Goal: Find specific page/section: Find specific page/section

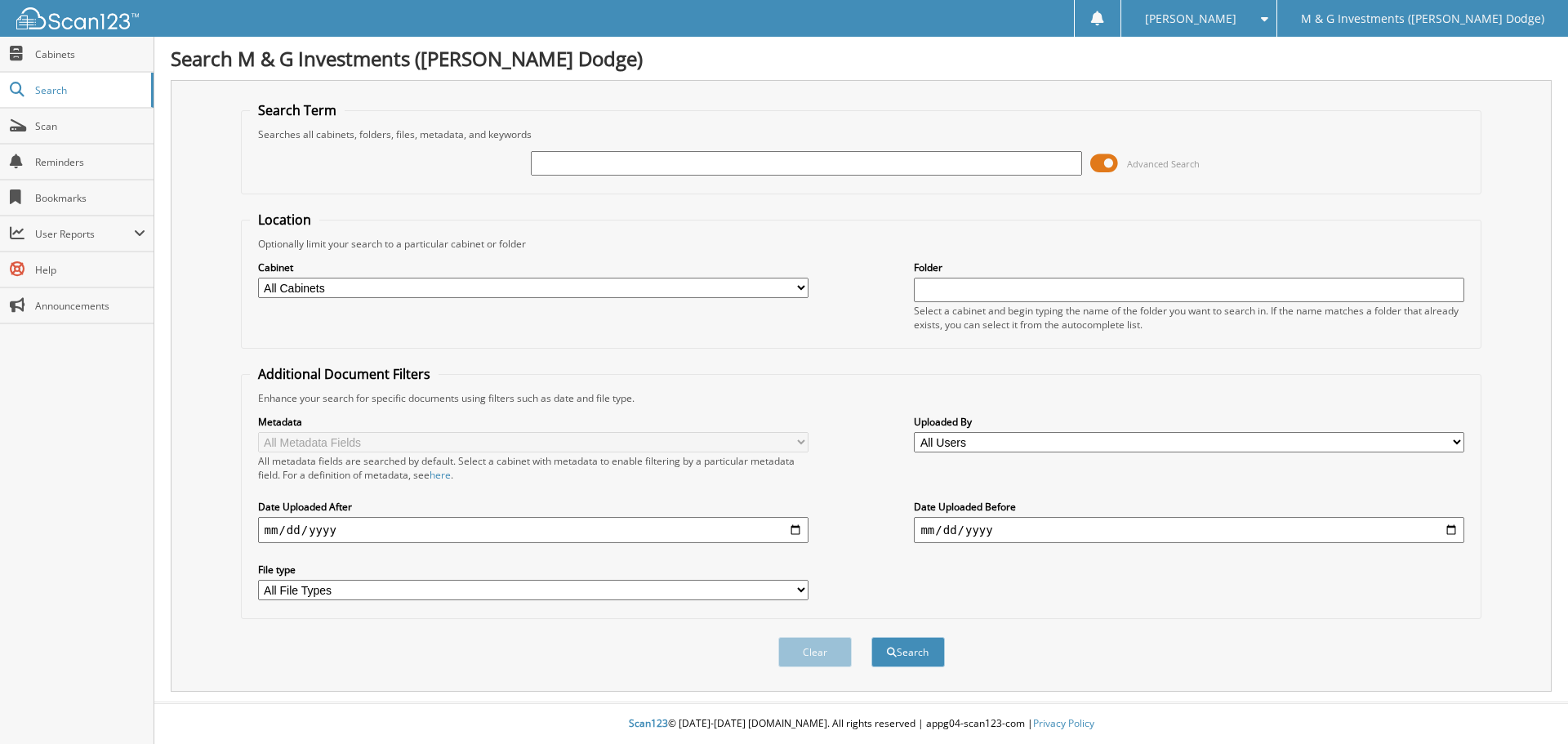
drag, startPoint x: 679, startPoint y: 286, endPoint x: 675, endPoint y: 297, distance: 11.7
click at [679, 286] on select "All Cabinets ACCOUNTS PAYABLE ACCOUNTS RECEIVABLE CANCELLATIONS CAR DEALS CASH …" at bounding box center [532, 287] width 550 height 21
select select "19464"
click at [258, 277] on select "All Cabinets ACCOUNTS PAYABLE ACCOUNTS RECEIVABLE CANCELLATIONS CAR DEALS CASH …" at bounding box center [532, 287] width 550 height 21
click at [615, 160] on input "text" at bounding box center [806, 163] width 550 height 25
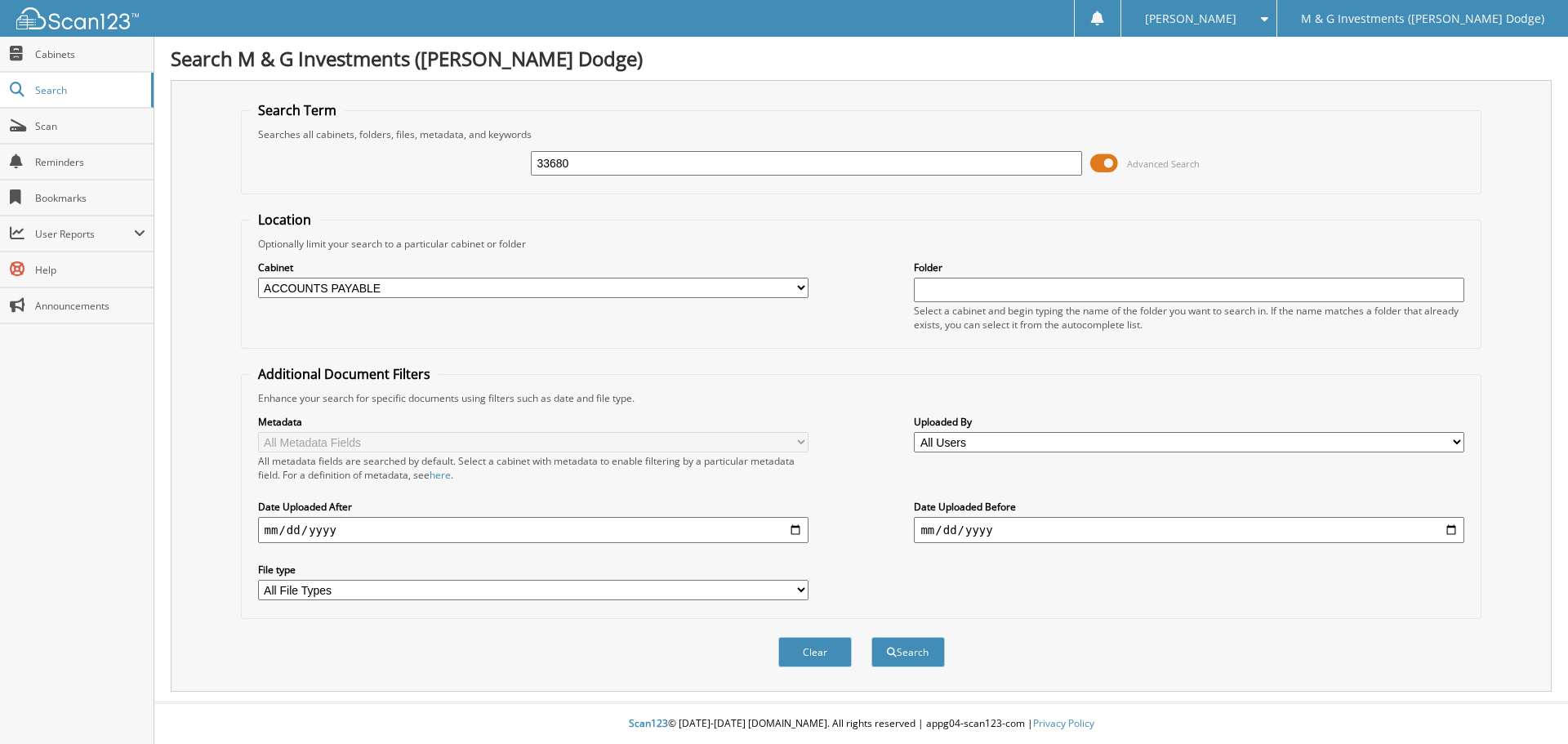
type input "33680"
click at [871, 637] on button "Search" at bounding box center [907, 652] width 74 height 30
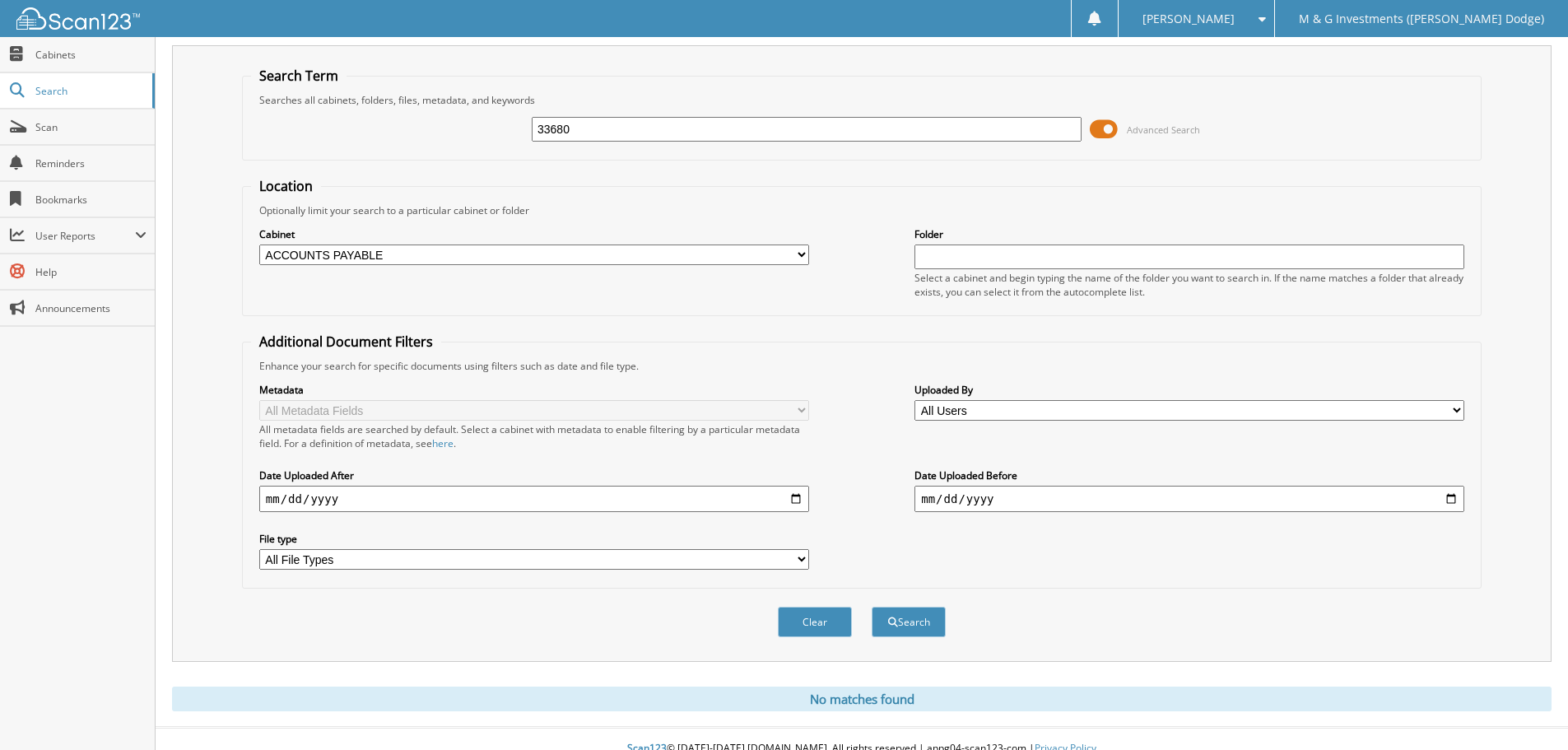
scroll to position [55, 0]
